Goal: Find specific page/section: Find specific page/section

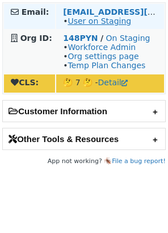
click at [75, 24] on link "User on Staging" at bounding box center [100, 20] width 64 height 9
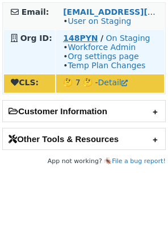
click at [81, 40] on strong "148PYN" at bounding box center [80, 38] width 35 height 9
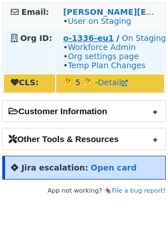
click at [88, 42] on strong "o-1336-eu1" at bounding box center [88, 38] width 51 height 9
click at [82, 40] on strong "o-1336-eu1" at bounding box center [88, 38] width 51 height 9
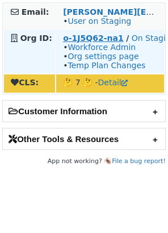
click at [82, 37] on strong "o-1J5Q62-na1" at bounding box center [93, 38] width 60 height 9
